Goal: Check status: Check status

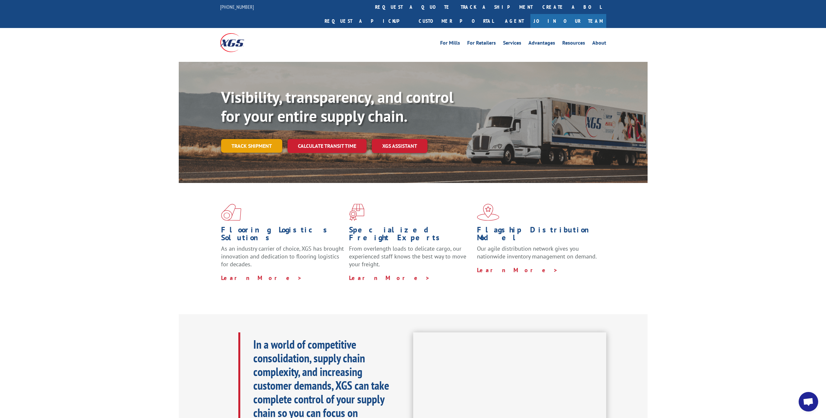
click at [254, 139] on link "Track shipment" at bounding box center [251, 146] width 61 height 14
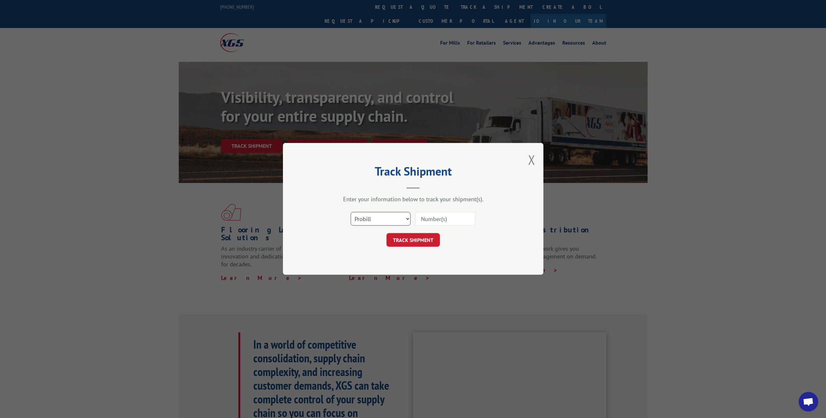
click at [405, 220] on select "Select category... Probill BOL PO" at bounding box center [381, 219] width 60 height 14
select select "bol"
click at [351, 212] on select "Select category... Probill BOL PO" at bounding box center [381, 219] width 60 height 14
drag, startPoint x: 426, startPoint y: 221, endPoint x: 424, endPoint y: 226, distance: 5.5
click at [426, 221] on input at bounding box center [446, 219] width 60 height 14
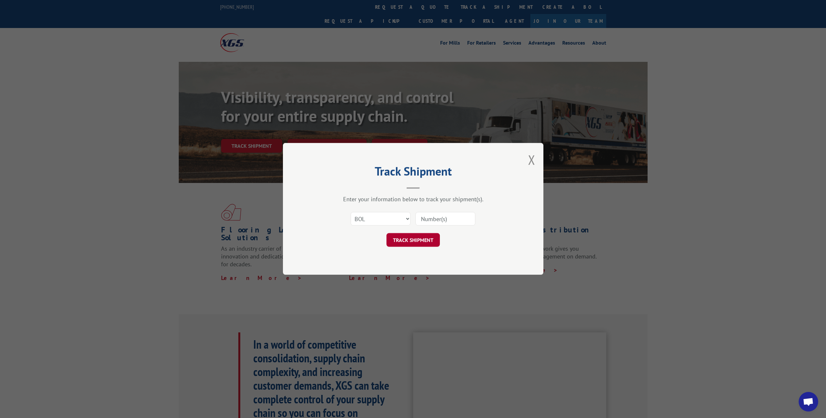
paste input "1008258580"
type input "1008258580"
click at [422, 240] on button "TRACK SHIPMENT" at bounding box center [413, 241] width 53 height 14
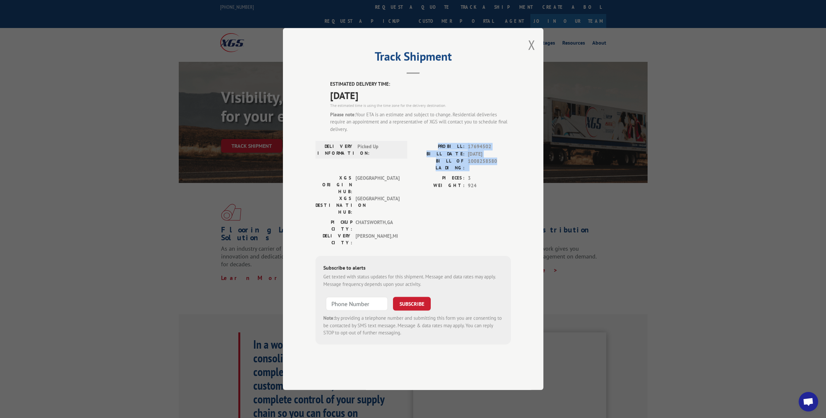
drag, startPoint x: 498, startPoint y: 181, endPoint x: 446, endPoint y: 163, distance: 54.7
click at [446, 163] on div "PROBILL: 17694502 BILL DATE: 10/10/2025 BILL OF LADING: 1008258580" at bounding box center [462, 157] width 98 height 28
drag, startPoint x: 446, startPoint y: 163, endPoint x: 471, endPoint y: 167, distance: 25.0
copy div "PROBILL: 17694502 BILL DATE: 10/10/2025 BILL OF LADING: 1008258580"
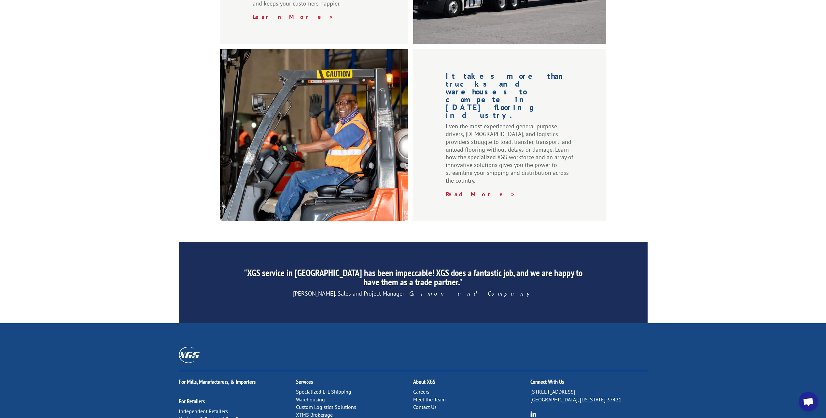
scroll to position [871, 0]
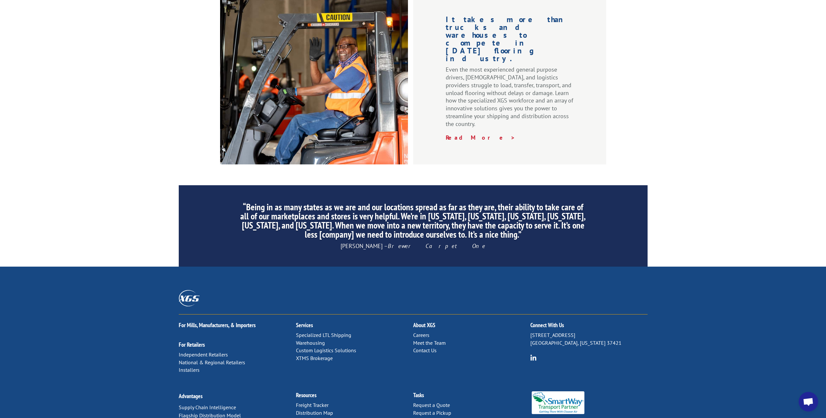
drag, startPoint x: 324, startPoint y: 342, endPoint x: 327, endPoint y: 341, distance: 3.7
click at [324, 410] on link "Distribution Map" at bounding box center [314, 413] width 37 height 7
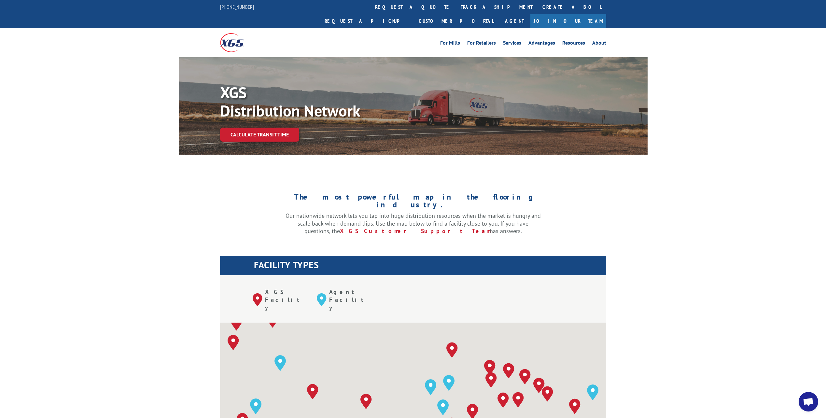
scroll to position [130, 0]
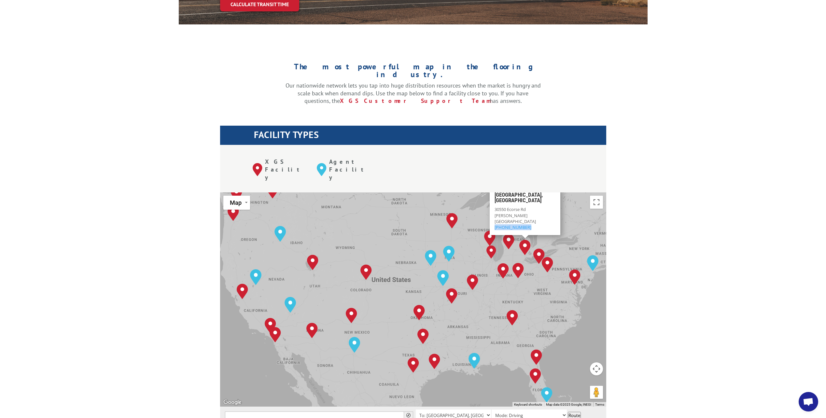
drag, startPoint x: 527, startPoint y: 196, endPoint x: 494, endPoint y: 196, distance: 33.2
click at [494, 196] on div "[GEOGRAPHIC_DATA][STREET_ADDRESS] [PHONE_NUMBER]" at bounding box center [525, 211] width 71 height 48
copy span "[PHONE_NUMBER]"
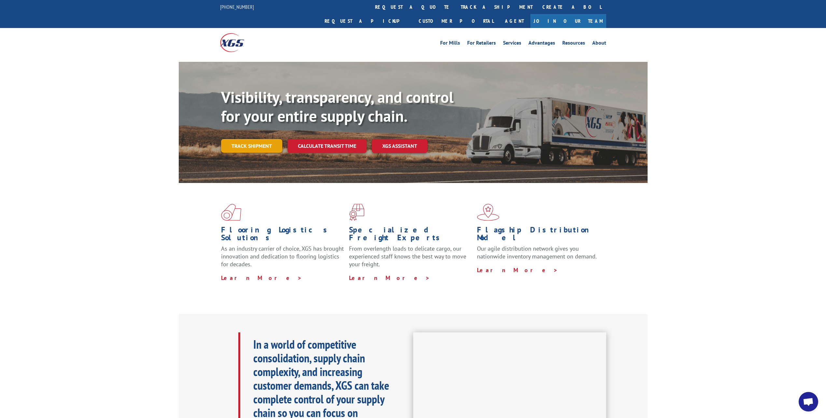
click at [260, 139] on link "Track shipment" at bounding box center [251, 146] width 61 height 14
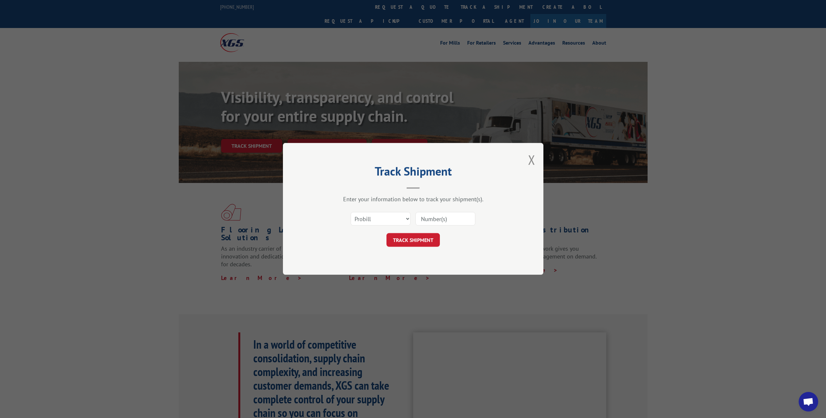
click at [426, 219] on input at bounding box center [446, 219] width 60 height 14
paste input "17694502"
type input "17694502"
click at [421, 240] on button "TRACK SHIPMENT" at bounding box center [413, 241] width 53 height 14
